Goal: Information Seeking & Learning: Learn about a topic

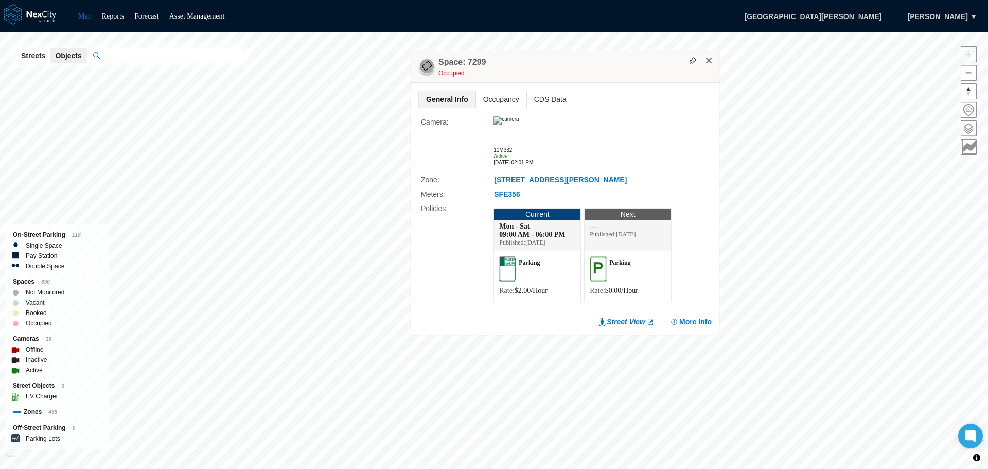
click at [710, 62] on button "×" at bounding box center [708, 60] width 9 height 9
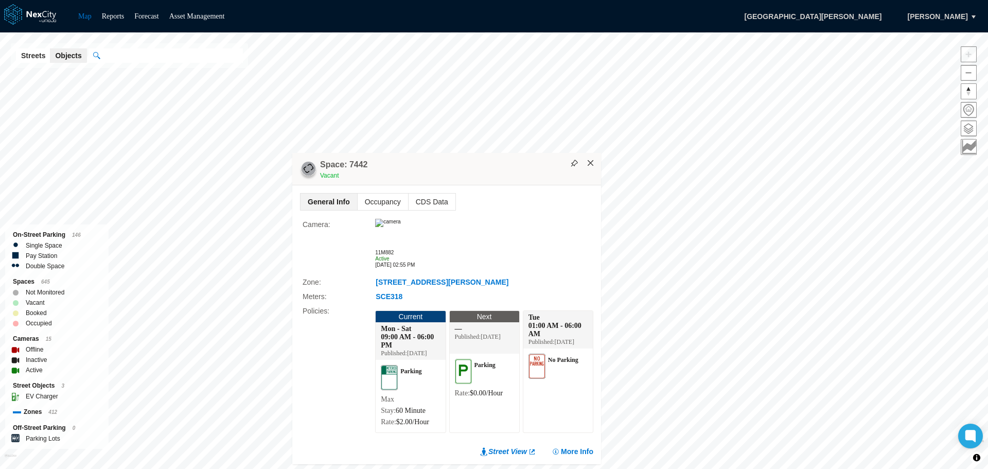
click at [591, 158] on button "×" at bounding box center [590, 162] width 9 height 9
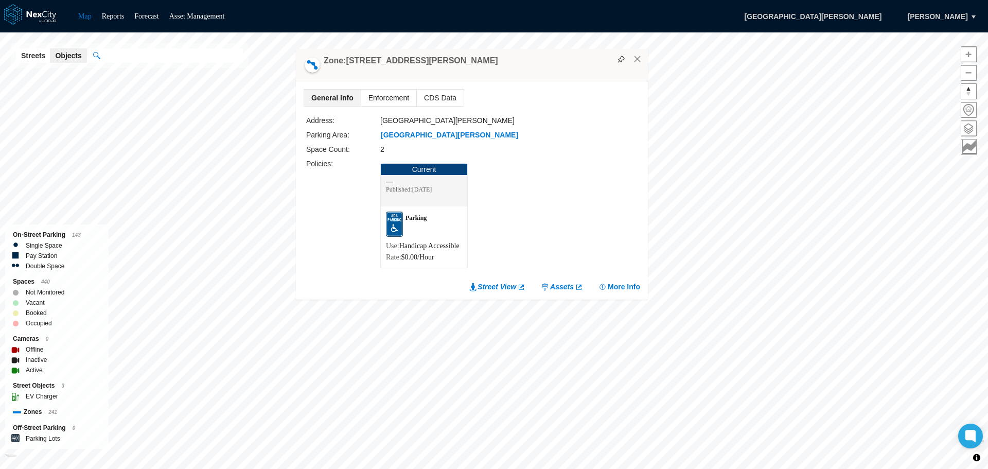
click at [371, 90] on span "Enforcement" at bounding box center [388, 98] width 55 height 16
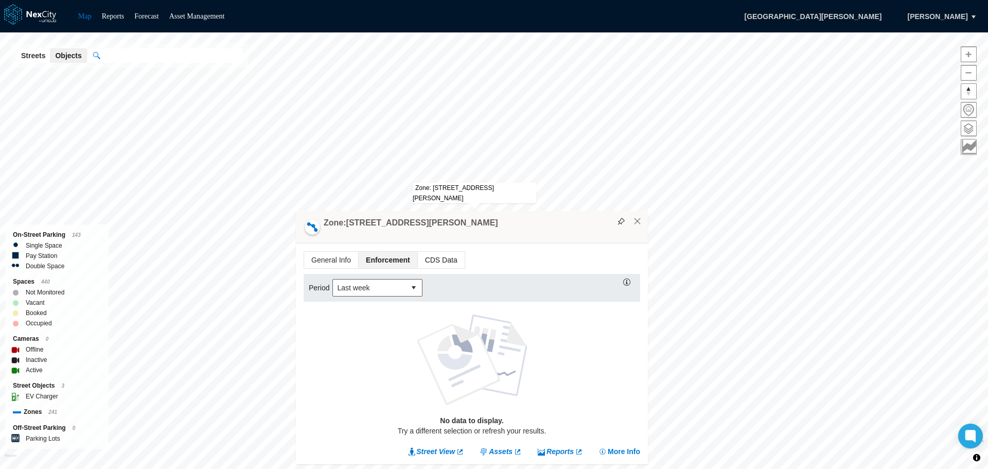
click at [435, 259] on span "CDS Data" at bounding box center [441, 260] width 47 height 16
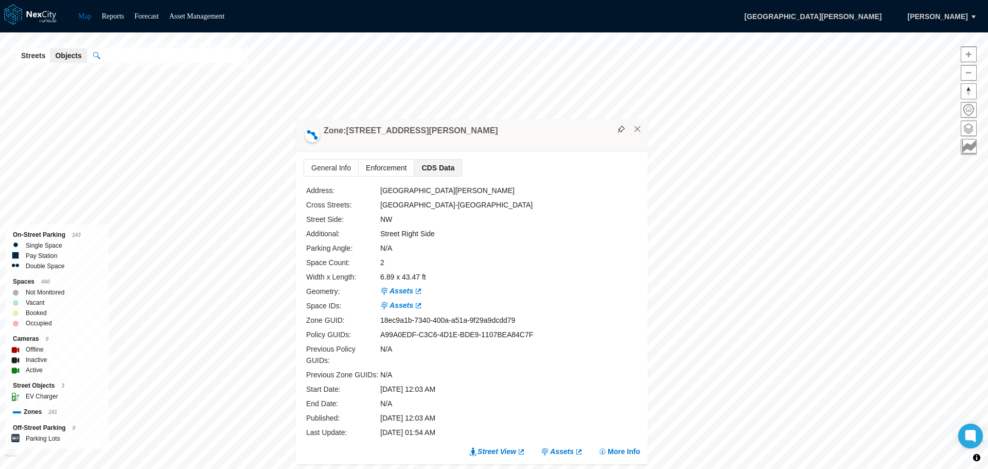
click at [390, 176] on span "Enforcement" at bounding box center [386, 167] width 55 height 16
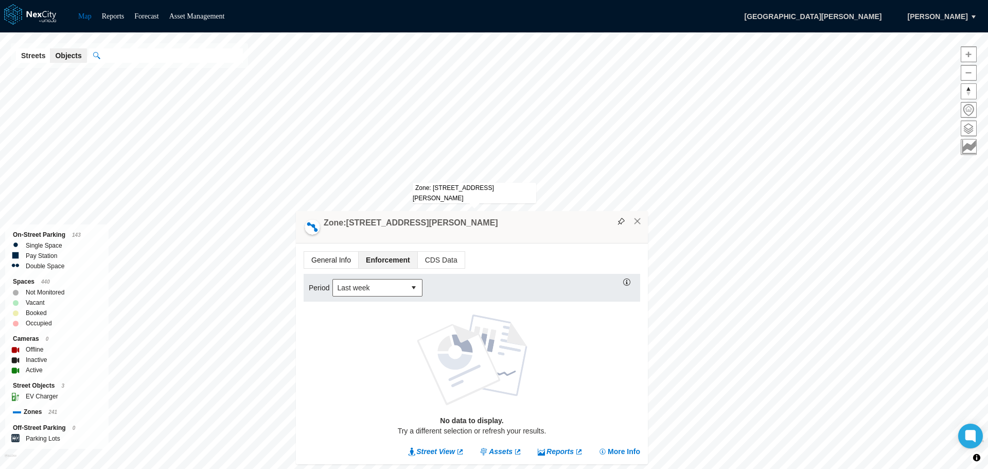
click at [336, 255] on span "General Info" at bounding box center [331, 260] width 54 height 16
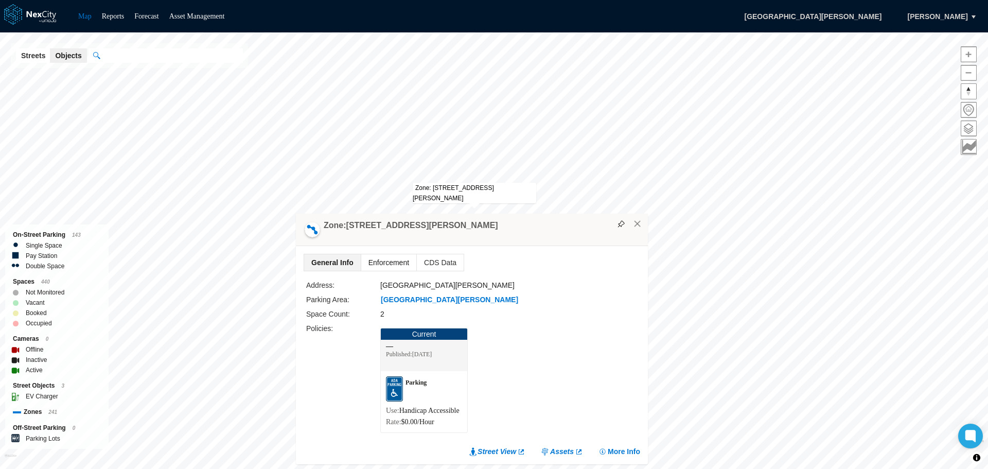
click at [382, 254] on span "Enforcement" at bounding box center [388, 262] width 55 height 16
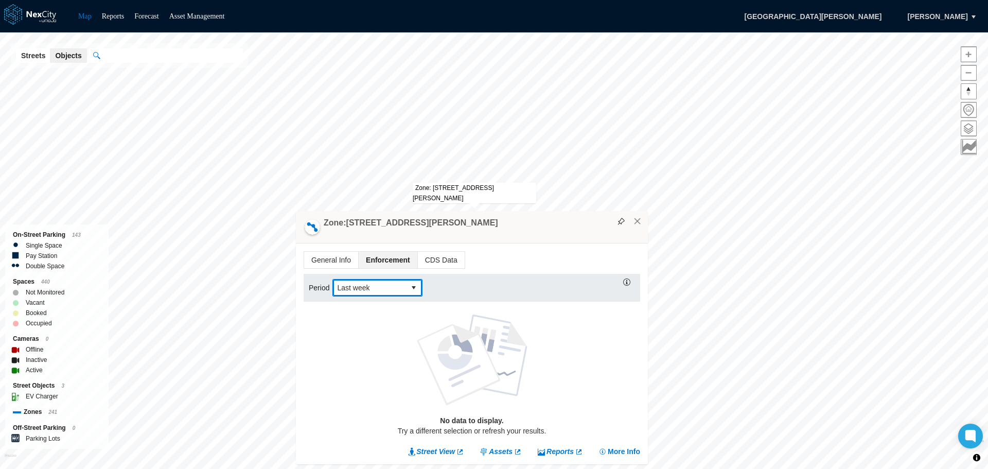
click at [416, 288] on button "select" at bounding box center [413, 287] width 16 height 16
click at [367, 331] on li "Last year" at bounding box center [377, 334] width 90 height 19
click at [413, 287] on span "select" at bounding box center [413, 287] width 8 height 10
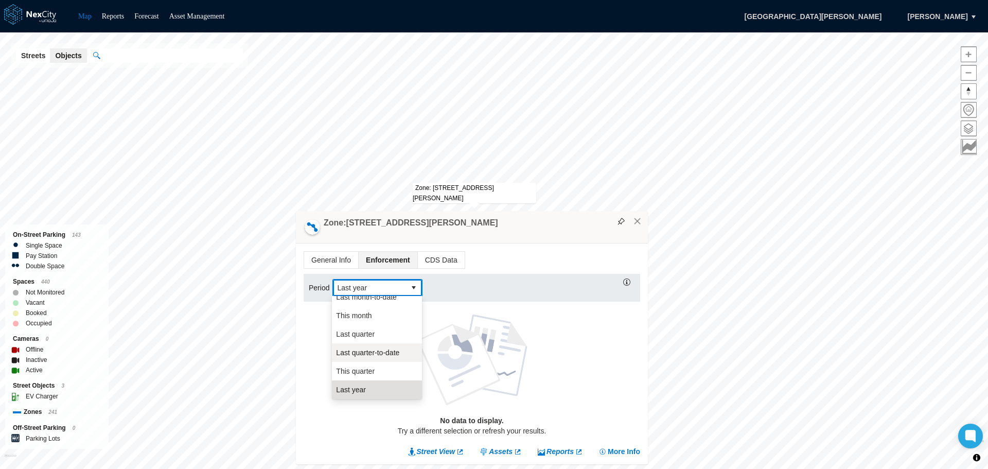
click at [381, 349] on span "Last quarter-to-date" at bounding box center [367, 352] width 63 height 10
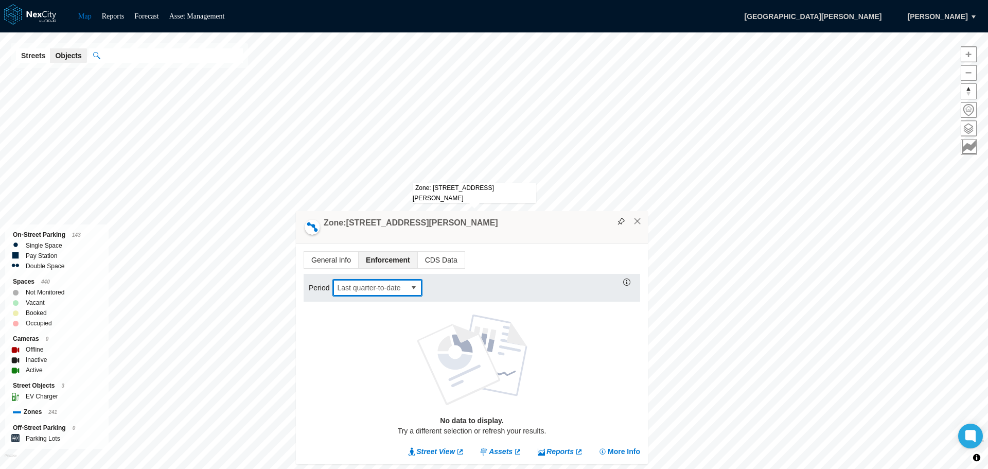
click at [413, 284] on span "select" at bounding box center [413, 287] width 8 height 10
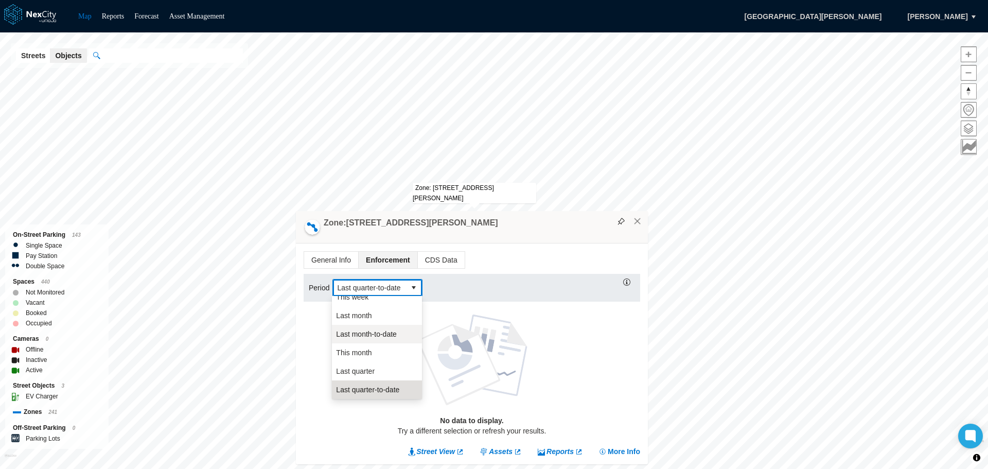
scroll to position [175, 0]
click at [364, 373] on span "This year" at bounding box center [351, 371] width 30 height 10
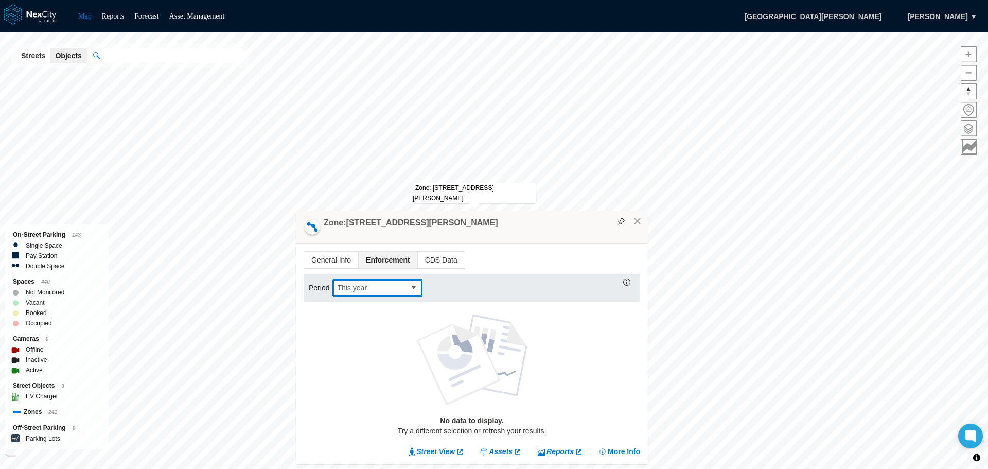
click at [415, 287] on span "select" at bounding box center [413, 287] width 8 height 10
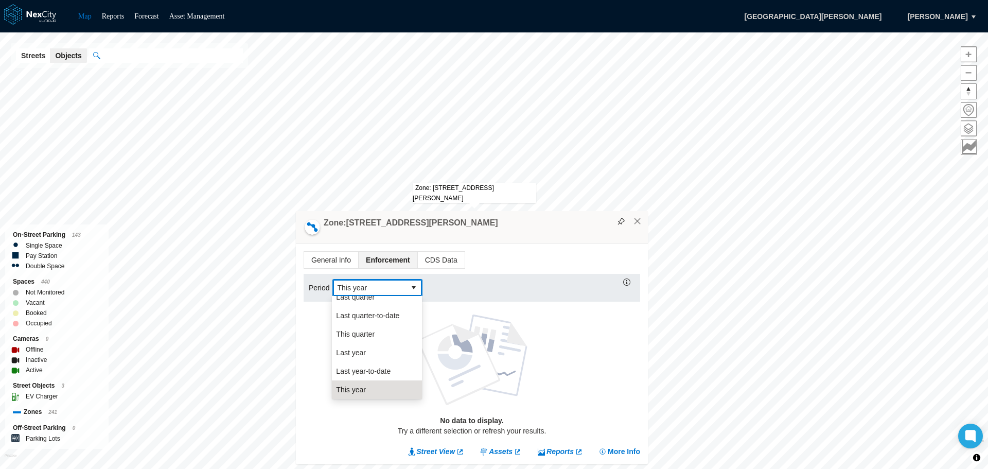
scroll to position [0, 0]
drag, startPoint x: 362, startPoint y: 301, endPoint x: 364, endPoint y: 342, distance: 41.2
click at [364, 342] on ul "[DATE] Last day Last week Last week-to-date This week Last month Last month-to-…" at bounding box center [377, 435] width 90 height 278
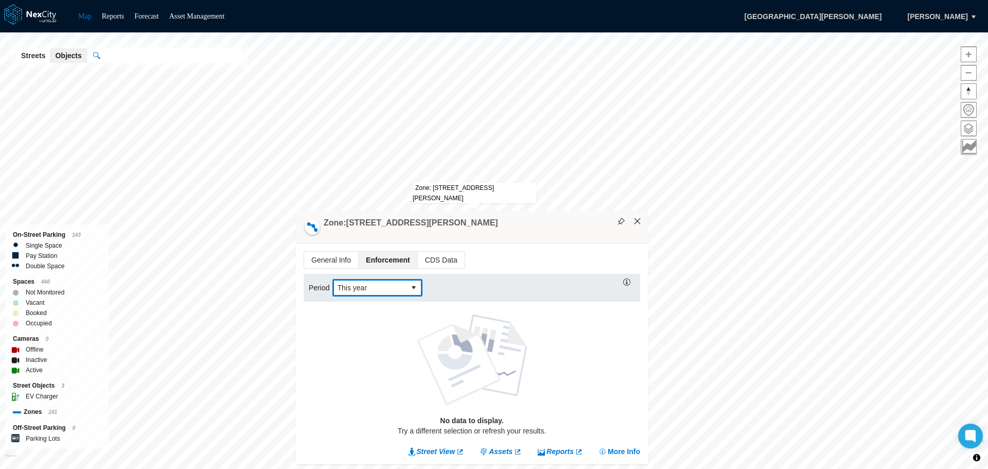
click at [640, 223] on button "×" at bounding box center [637, 221] width 9 height 9
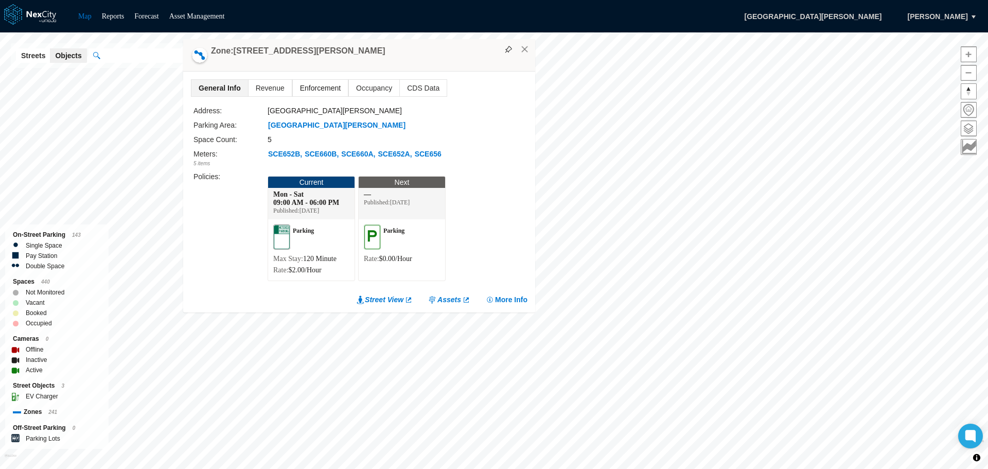
click at [317, 85] on span "Enforcement" at bounding box center [320, 88] width 55 height 16
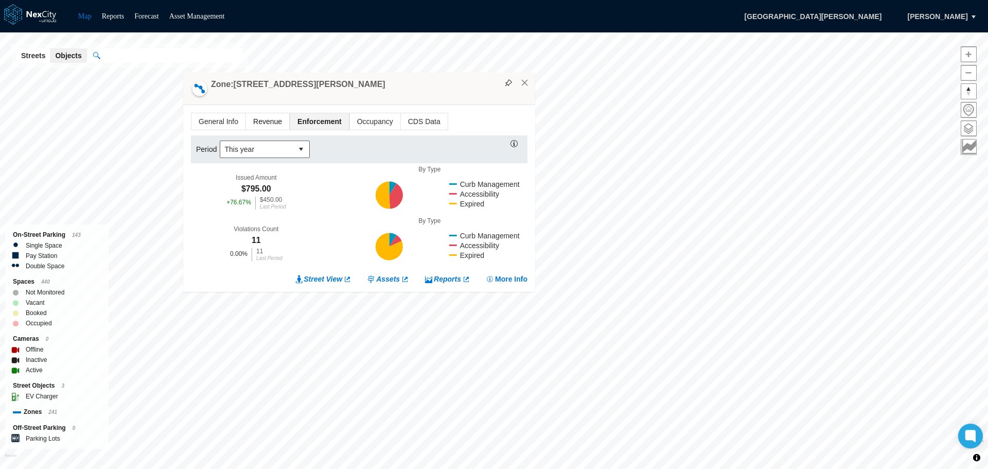
click at [276, 118] on span "Revenue" at bounding box center [267, 121] width 43 height 16
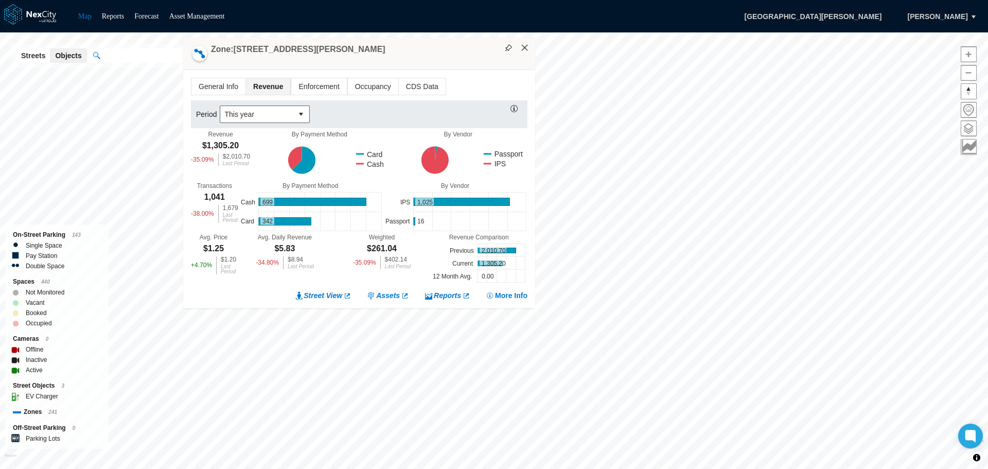
click at [527, 48] on button "×" at bounding box center [524, 47] width 9 height 9
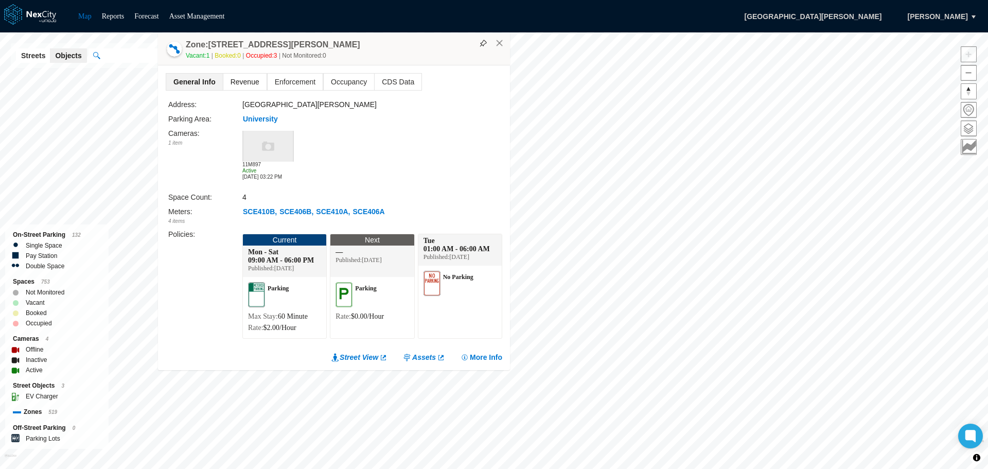
click at [250, 77] on span "Revenue" at bounding box center [244, 82] width 43 height 16
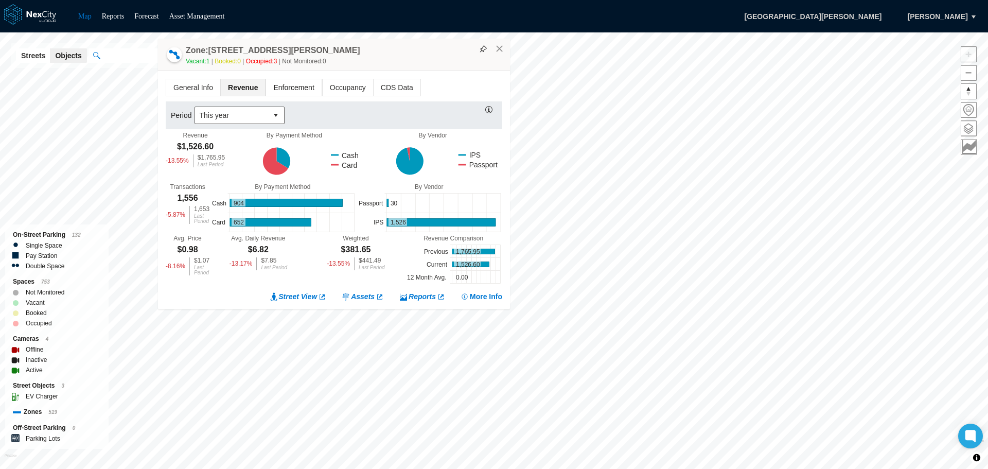
click at [305, 88] on span "Enforcement" at bounding box center [293, 87] width 55 height 16
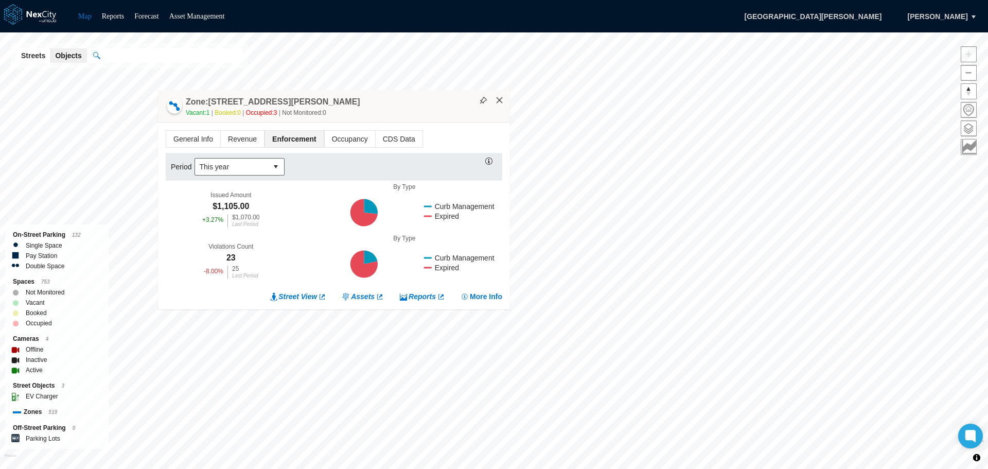
click at [499, 103] on button "×" at bounding box center [499, 100] width 9 height 9
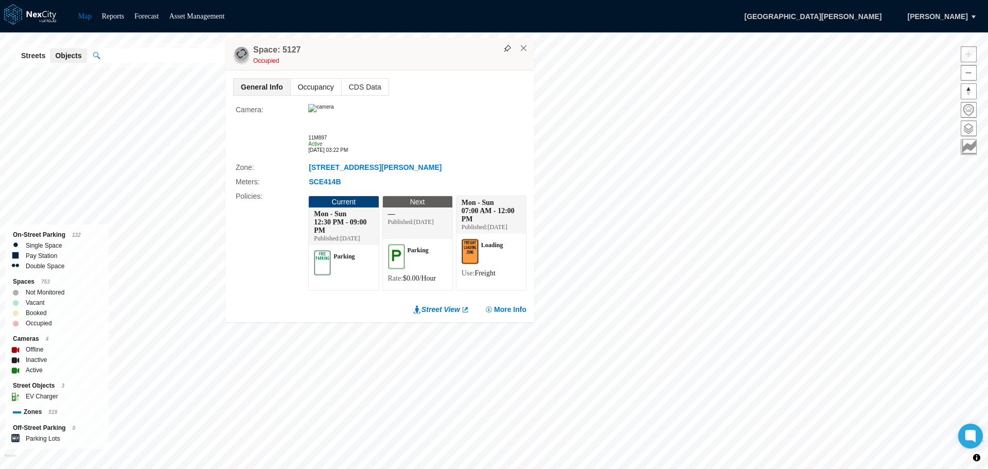
click at [315, 79] on span "Occupancy" at bounding box center [316, 87] width 50 height 16
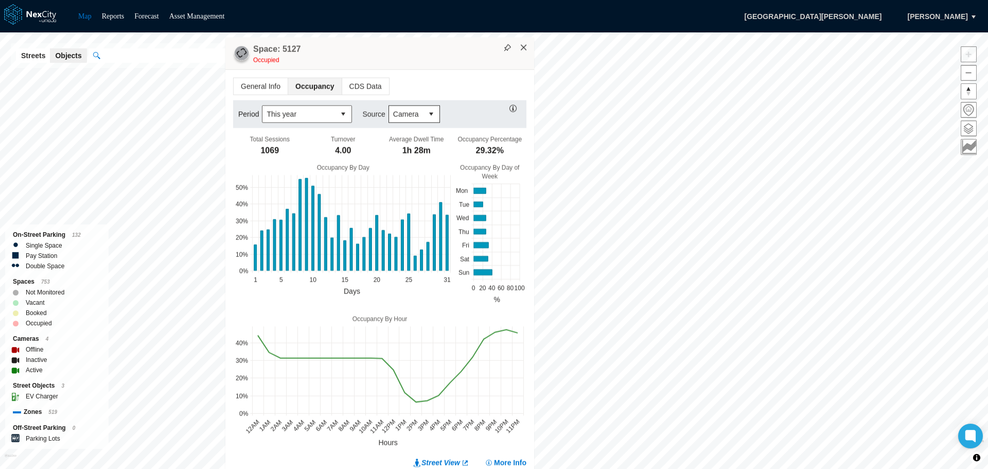
click at [522, 47] on button "×" at bounding box center [523, 47] width 9 height 9
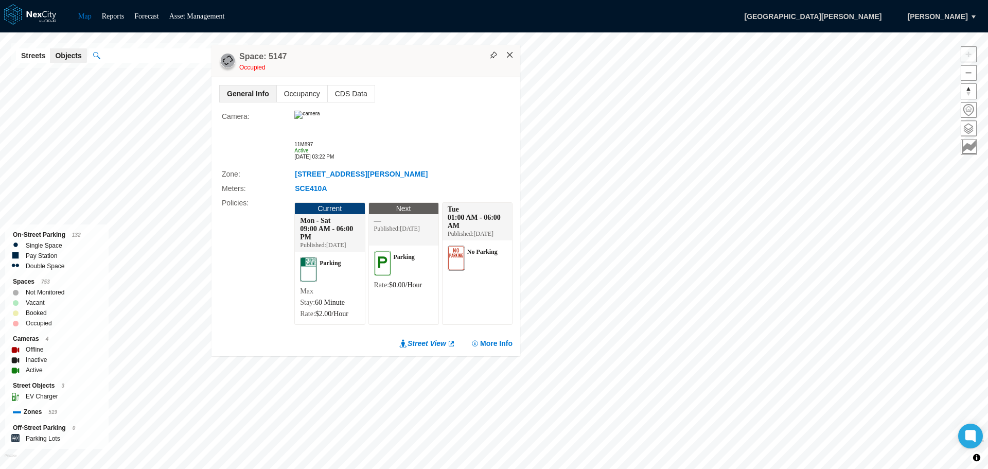
click at [510, 50] on button "×" at bounding box center [509, 54] width 9 height 9
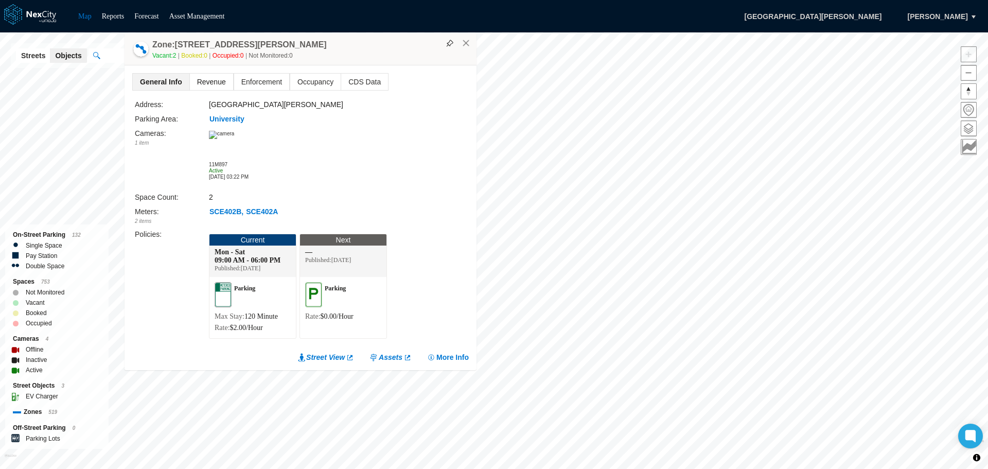
click at [215, 76] on span "Revenue" at bounding box center [211, 82] width 43 height 16
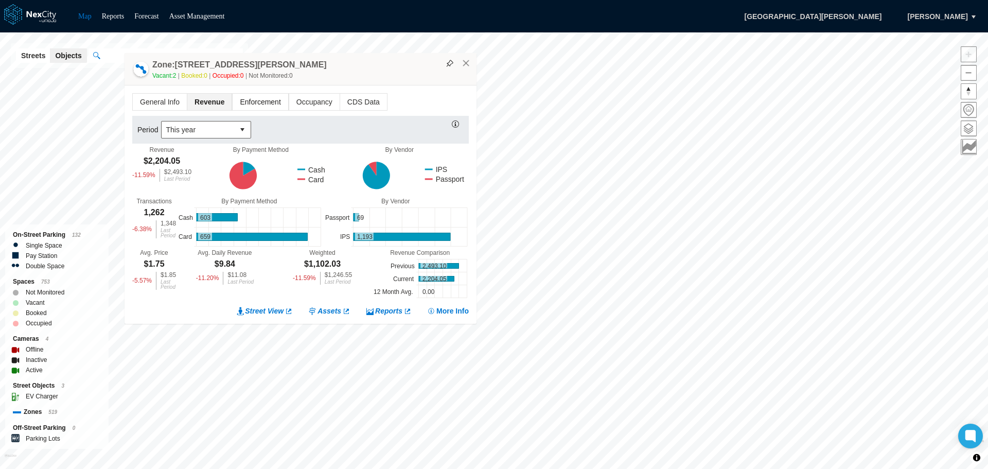
click at [259, 105] on span "Enforcement" at bounding box center [260, 102] width 55 height 16
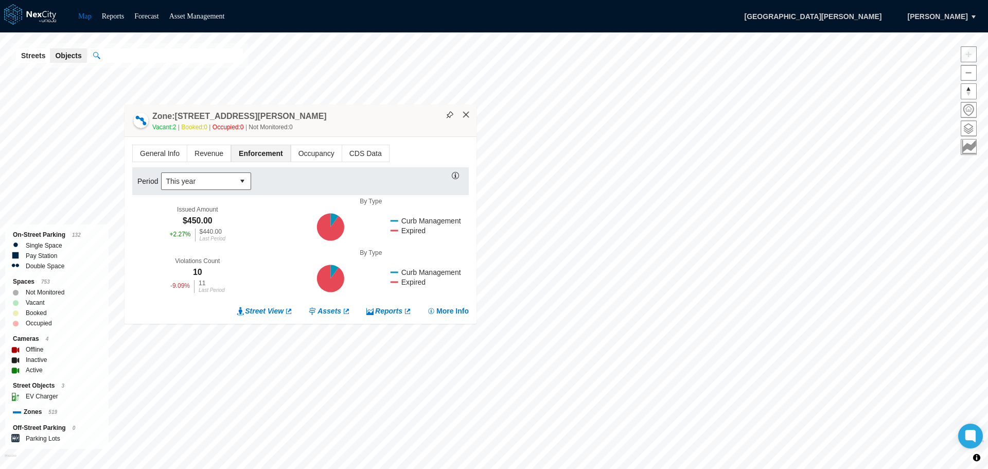
click at [469, 115] on button "×" at bounding box center [465, 114] width 9 height 9
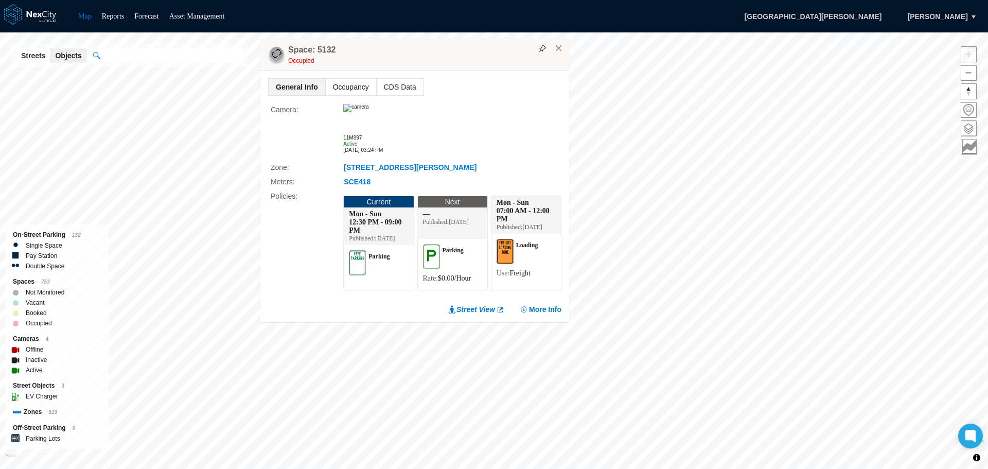
click at [347, 79] on span "Occupancy" at bounding box center [351, 87] width 50 height 16
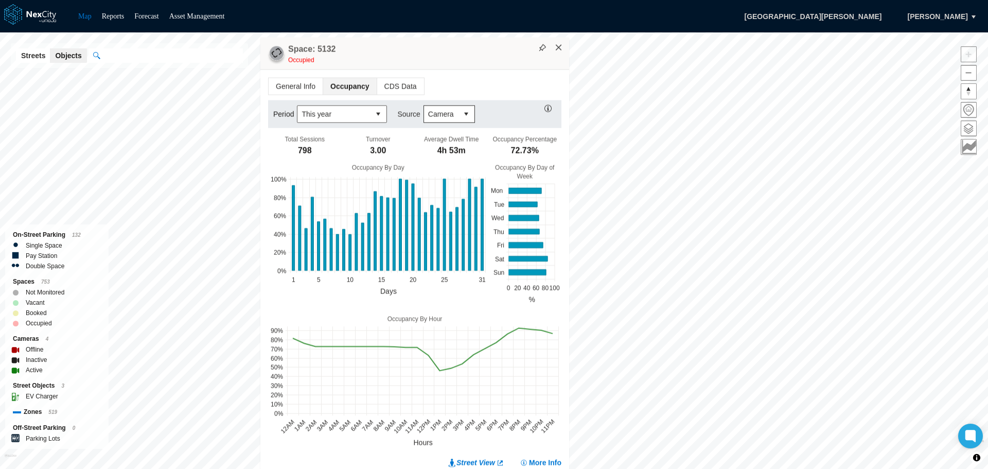
click at [561, 49] on button "×" at bounding box center [558, 47] width 9 height 9
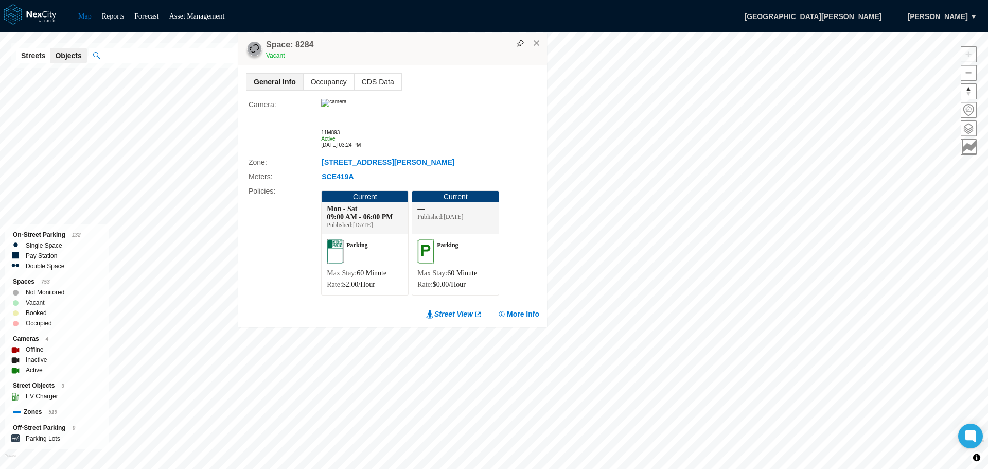
click at [537, 49] on div "Space: 8284 Vacant" at bounding box center [392, 49] width 309 height 32
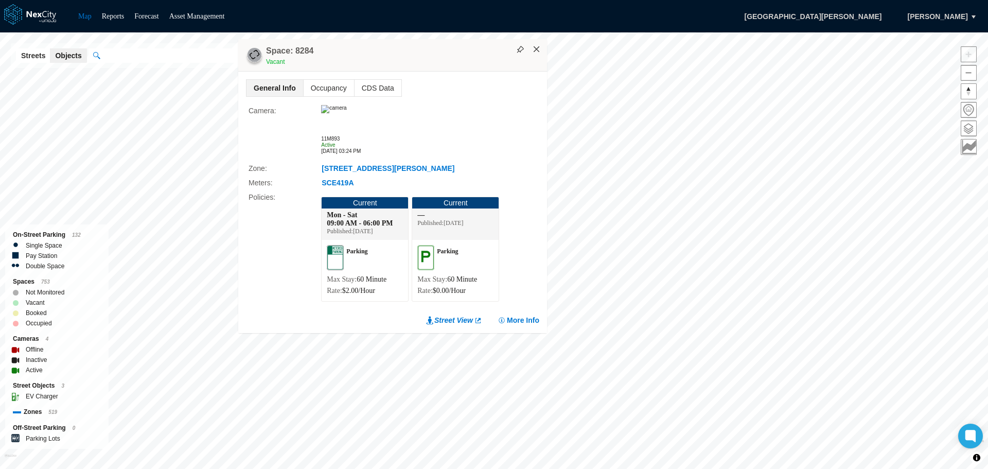
click at [537, 45] on button "×" at bounding box center [536, 49] width 9 height 9
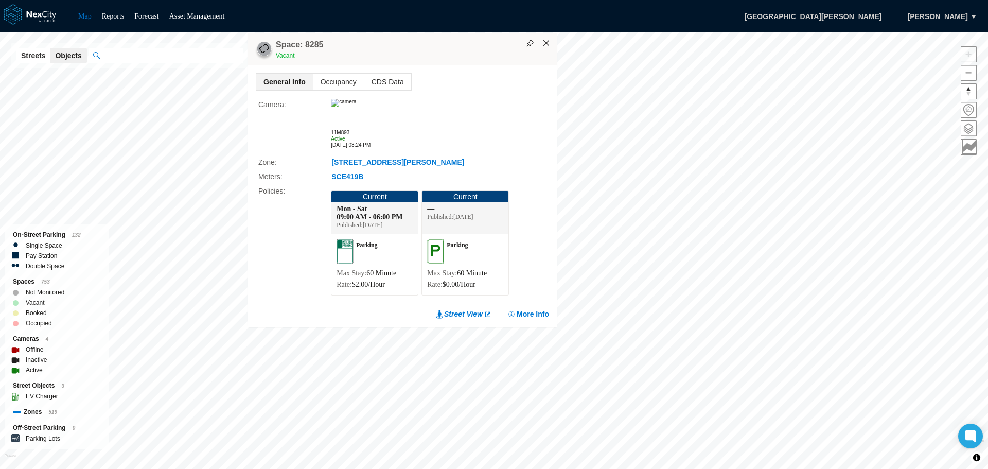
click at [547, 39] on button "×" at bounding box center [546, 43] width 9 height 9
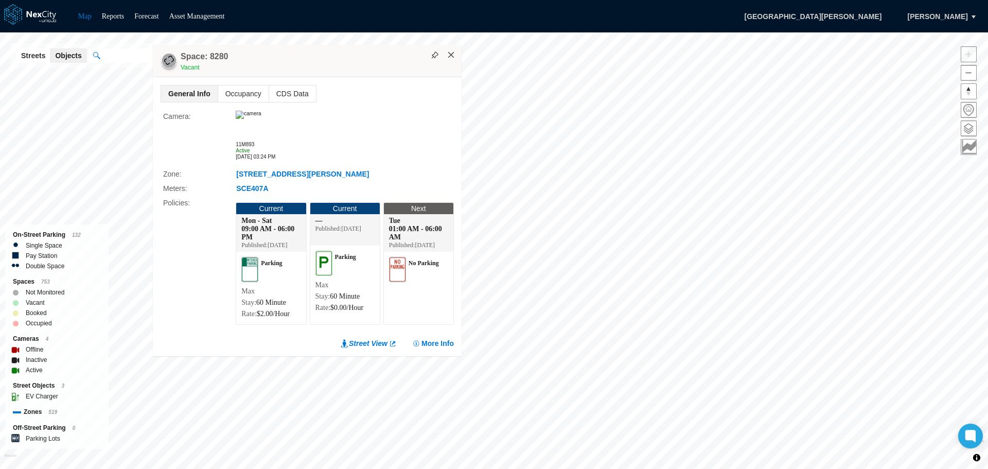
click at [452, 50] on button "×" at bounding box center [451, 54] width 9 height 9
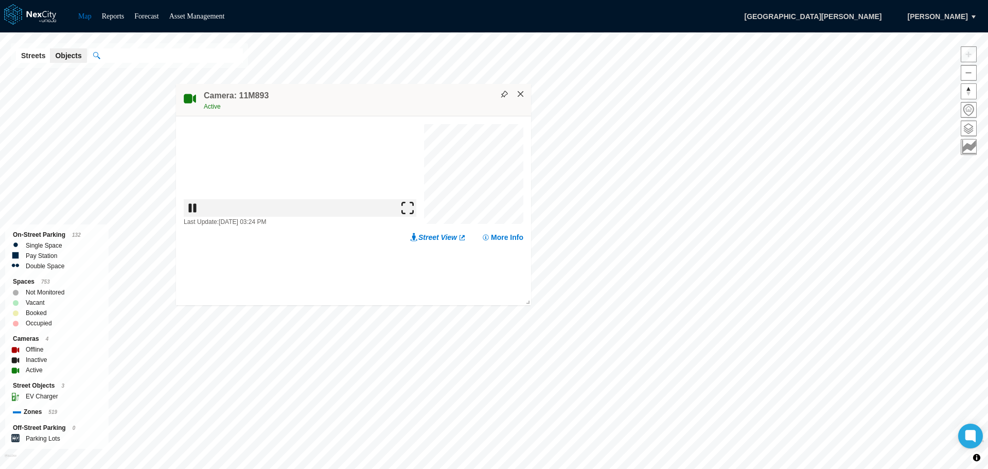
click at [520, 92] on button "×" at bounding box center [520, 94] width 9 height 9
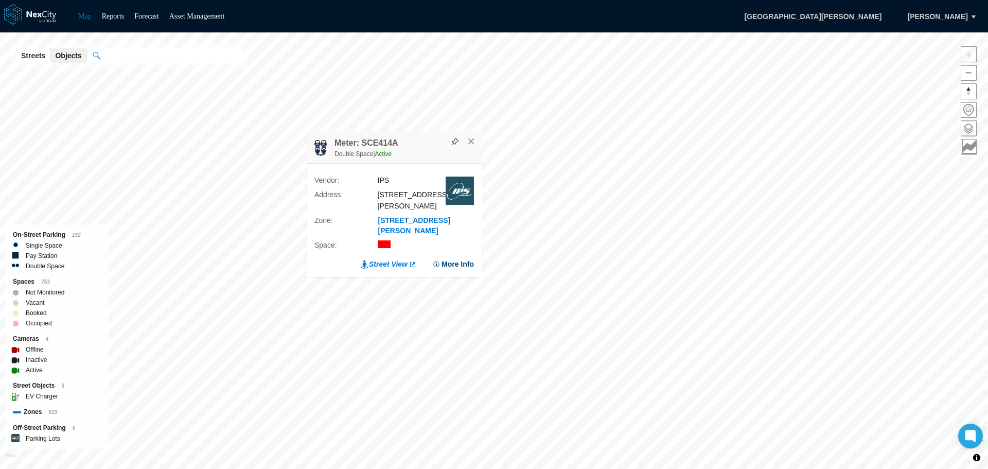
click at [458, 264] on button "More Info" at bounding box center [453, 264] width 42 height 10
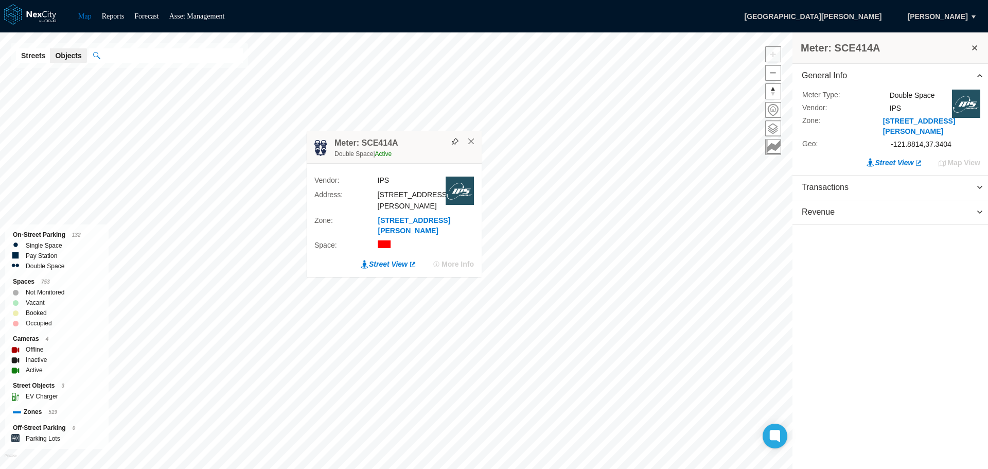
click at [458, 264] on div "More Info" at bounding box center [453, 264] width 42 height 10
click at [471, 145] on button "×" at bounding box center [471, 141] width 9 height 9
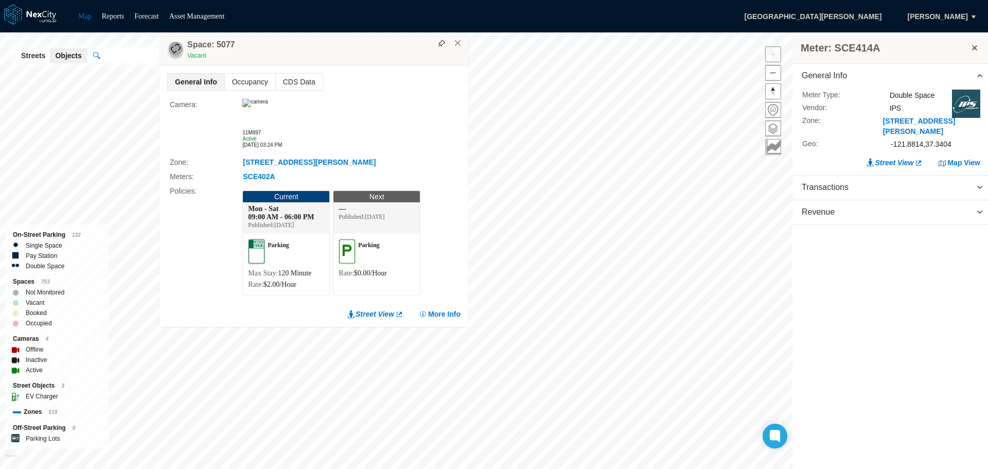
click at [450, 41] on div "Space: 5077 Vacant" at bounding box center [313, 49] width 309 height 32
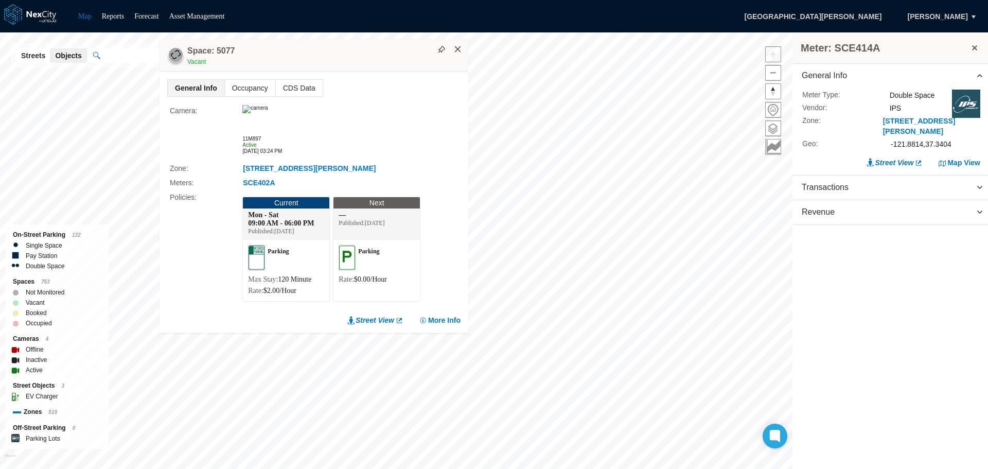
click at [456, 47] on button "×" at bounding box center [457, 49] width 9 height 9
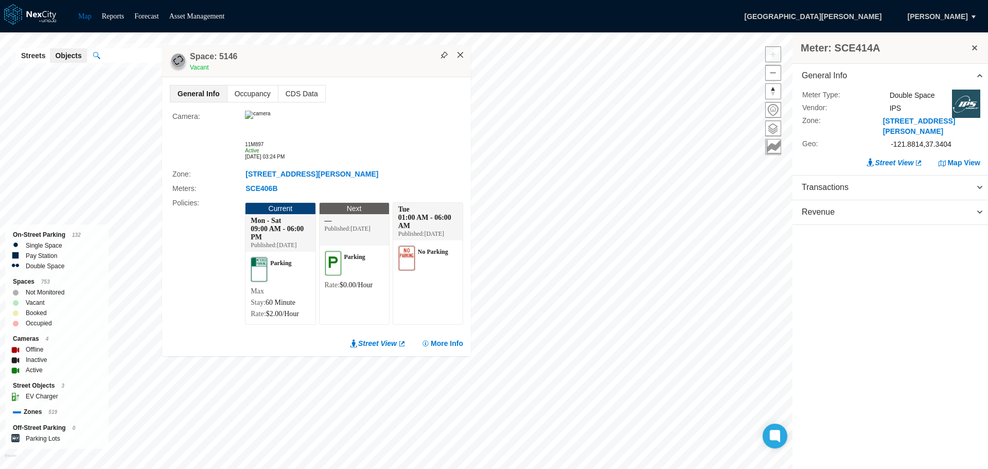
click at [463, 50] on button "×" at bounding box center [460, 54] width 9 height 9
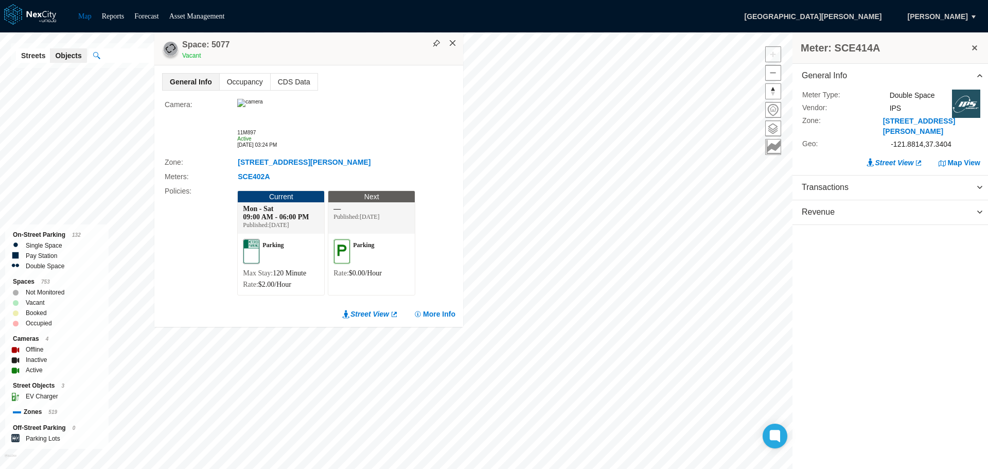
click at [454, 42] on button "×" at bounding box center [452, 43] width 9 height 9
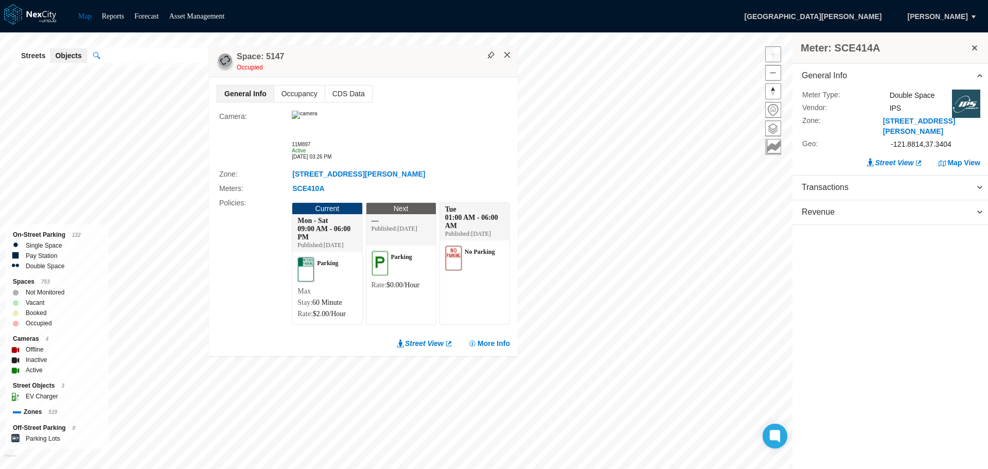
click at [508, 50] on button "×" at bounding box center [507, 54] width 9 height 9
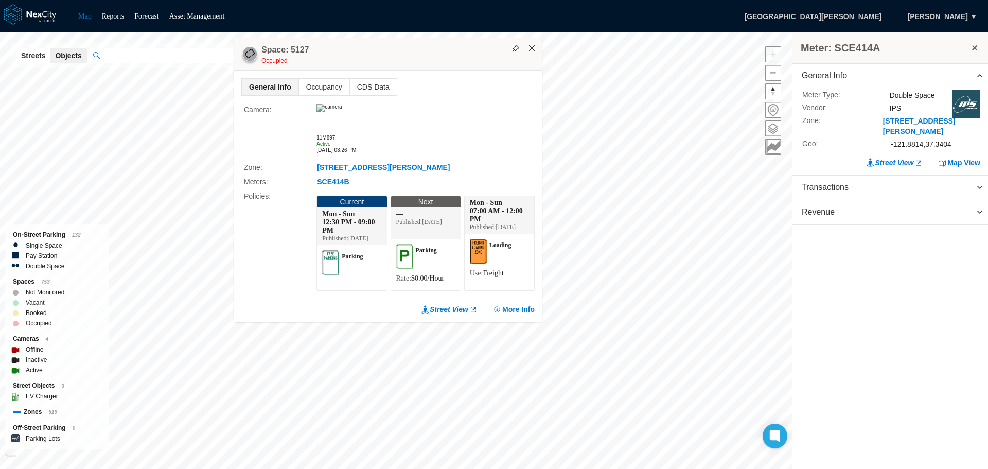
click at [532, 44] on button "×" at bounding box center [531, 48] width 9 height 9
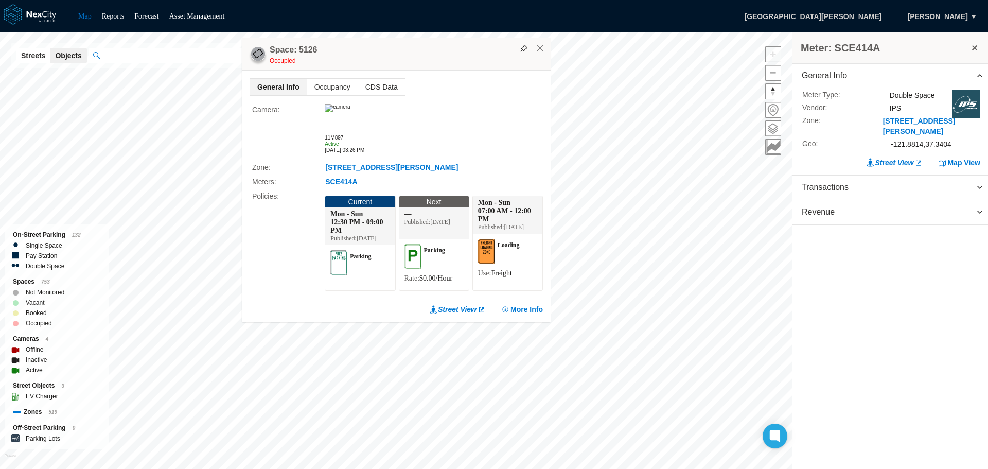
click at [539, 46] on div "Space: 5126 Occupied" at bounding box center [396, 54] width 309 height 32
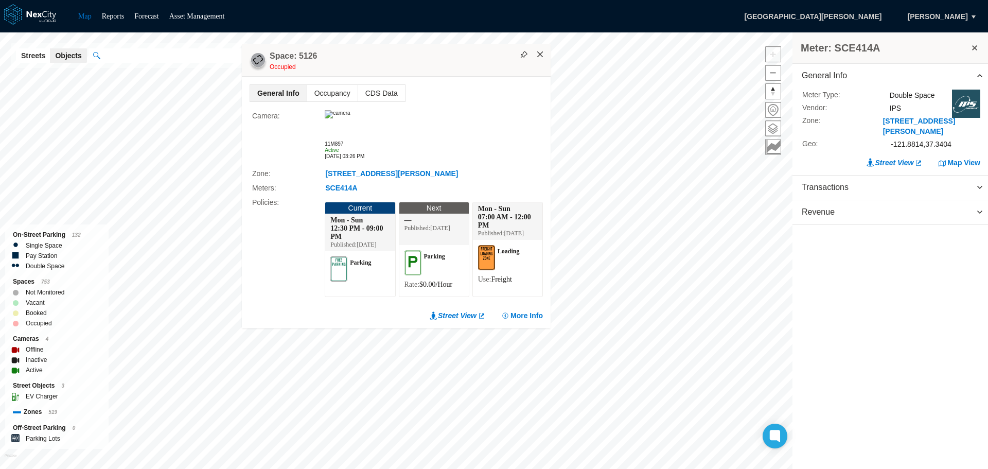
click at [540, 50] on button "×" at bounding box center [540, 54] width 9 height 9
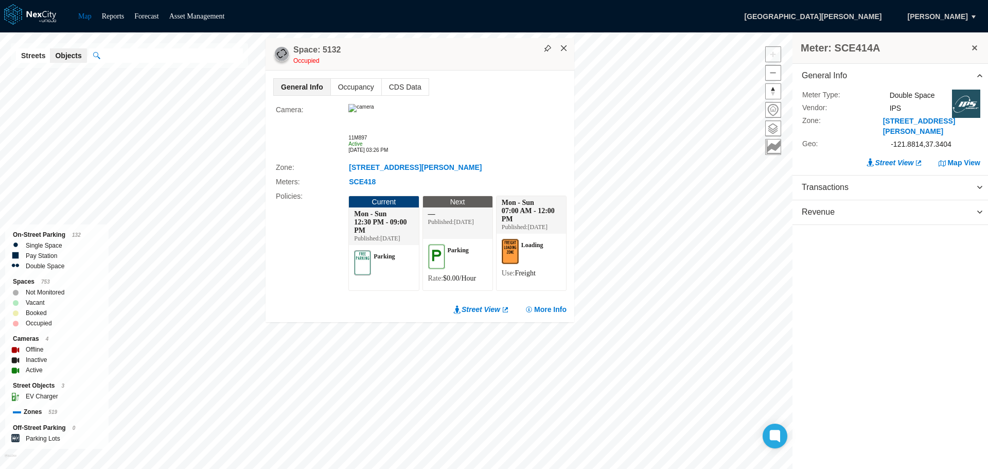
click at [565, 44] on button "×" at bounding box center [563, 48] width 9 height 9
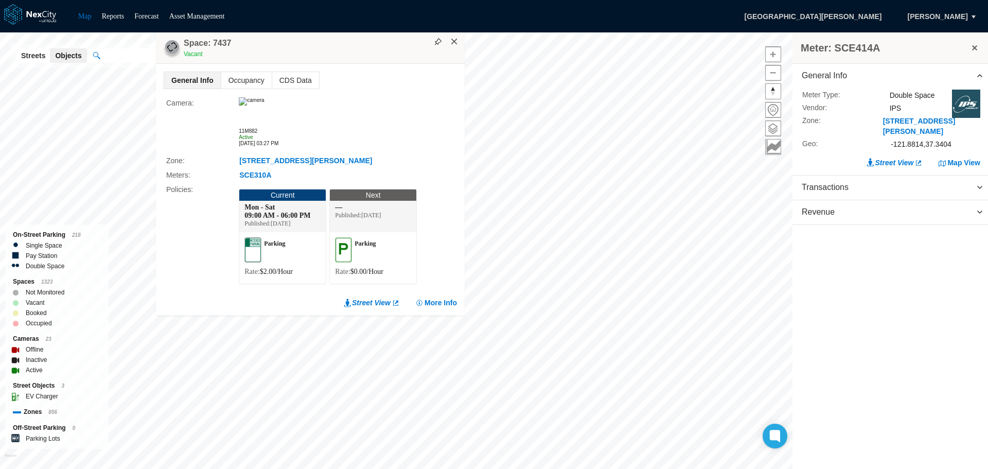
click at [457, 40] on button "×" at bounding box center [454, 41] width 9 height 9
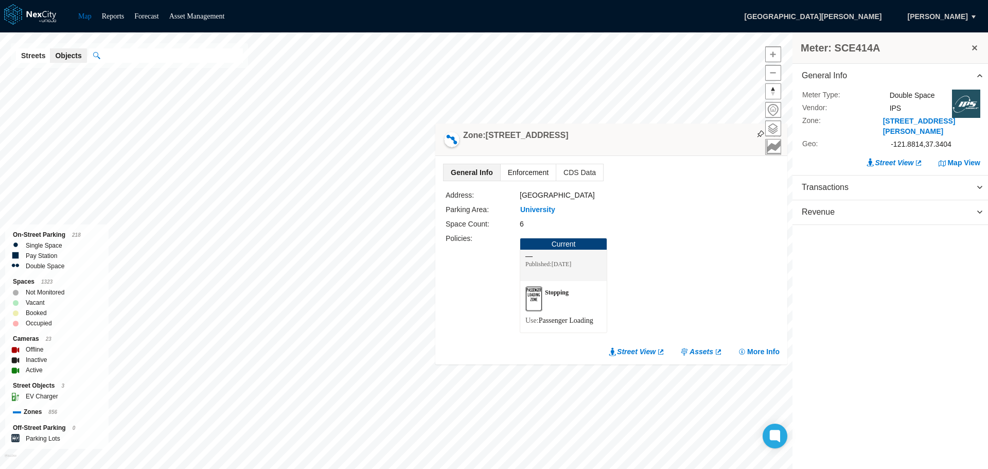
click at [546, 172] on span "Enforcement" at bounding box center [528, 172] width 55 height 16
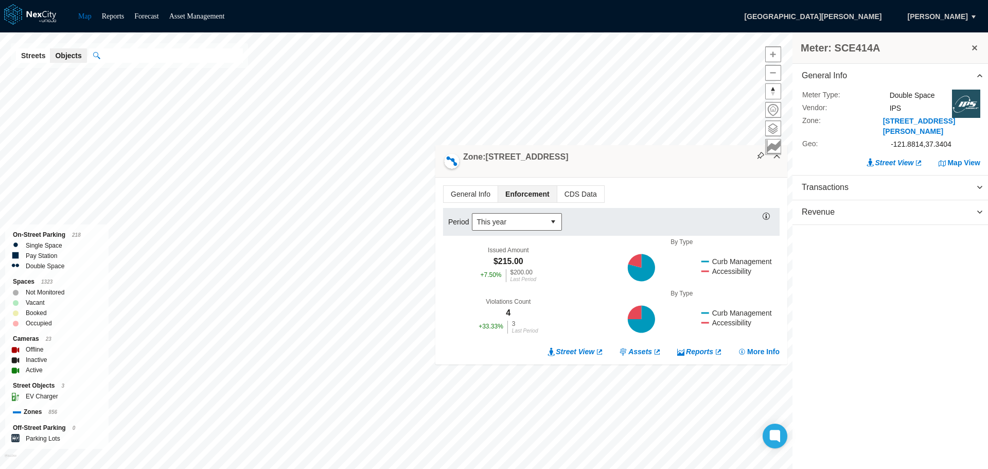
click at [780, 158] on button "×" at bounding box center [776, 155] width 9 height 9
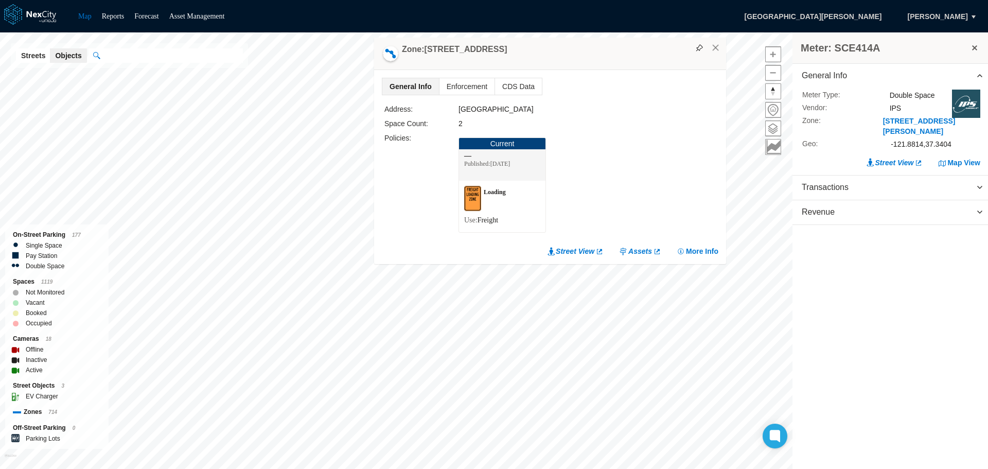
drag, startPoint x: 716, startPoint y: 57, endPoint x: 660, endPoint y: 57, distance: 55.6
click at [654, 57] on div "Zone: [STREET_ADDRESS]" at bounding box center [550, 54] width 352 height 32
drag, startPoint x: 726, startPoint y: 56, endPoint x: 629, endPoint y: 65, distance: 98.2
click at [629, 65] on div "Zone: [STREET_ADDRESS]" at bounding box center [545, 55] width 352 height 32
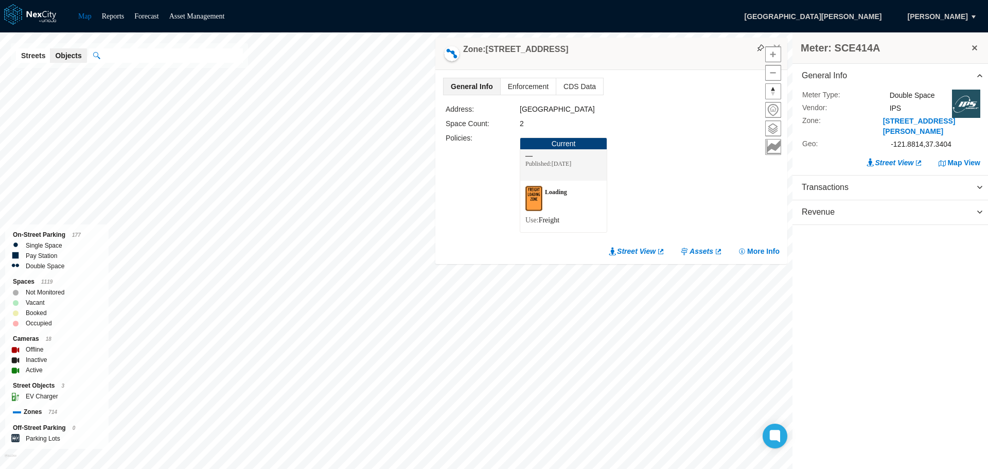
click at [775, 44] on div at bounding box center [773, 99] width 16 height 111
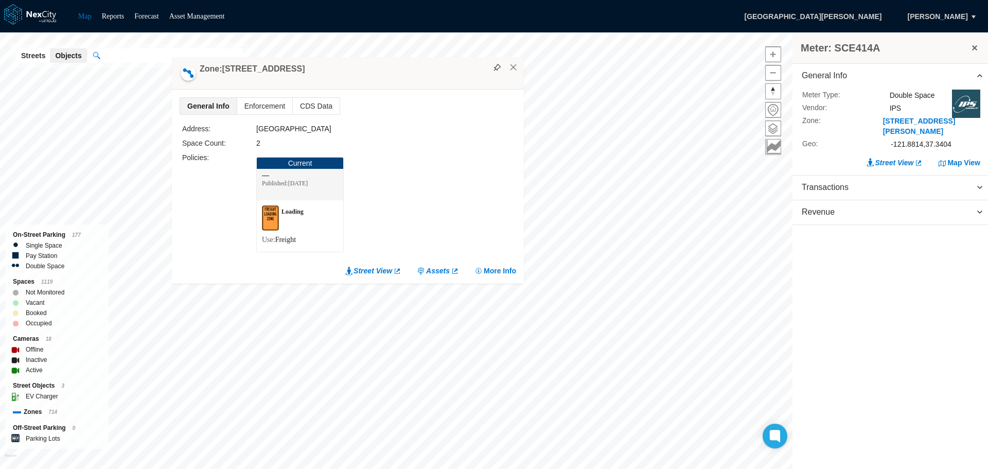
drag, startPoint x: 701, startPoint y: 59, endPoint x: 423, endPoint y: 73, distance: 277.6
click at [423, 73] on div "Zone: [STREET_ADDRESS]" at bounding box center [348, 73] width 352 height 32
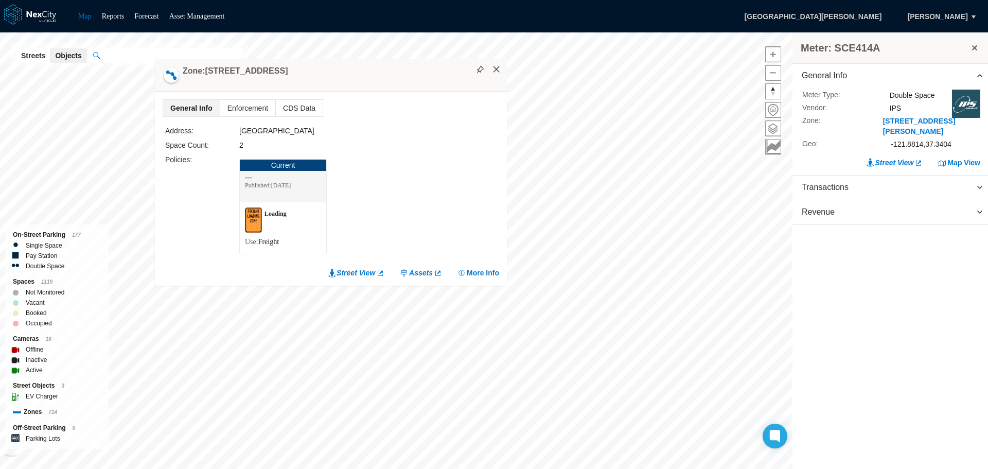
click at [497, 69] on button "×" at bounding box center [496, 69] width 9 height 9
